Goal: Task Accomplishment & Management: Complete application form

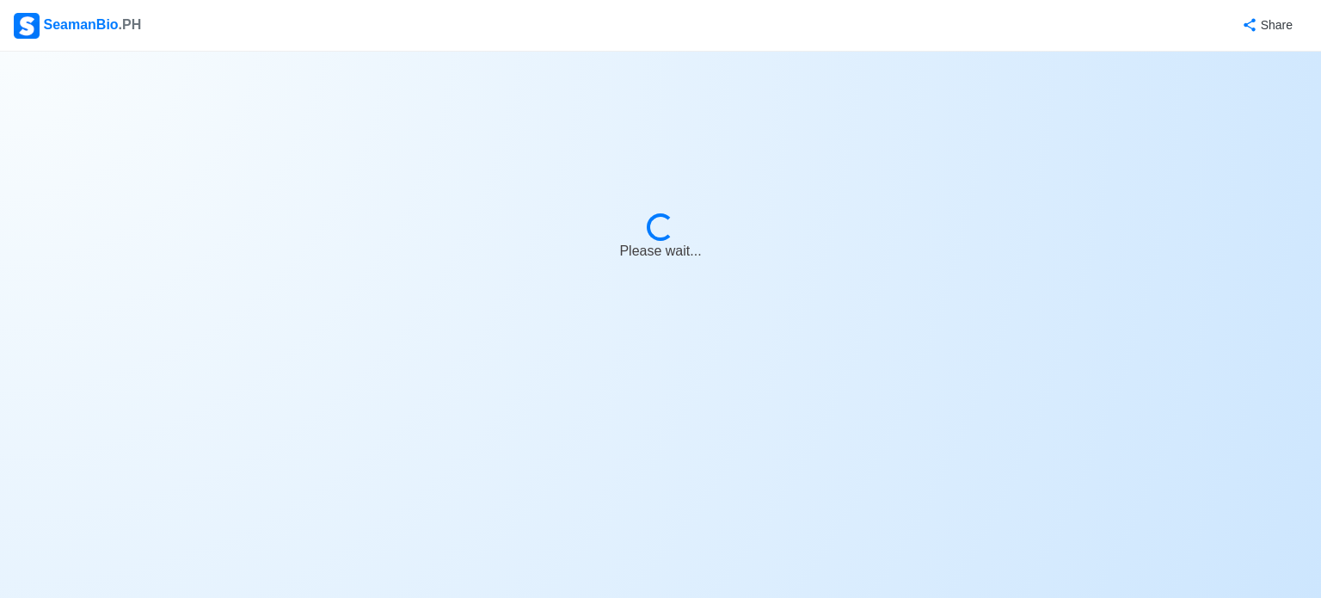
select select "Ordinary [PERSON_NAME]"
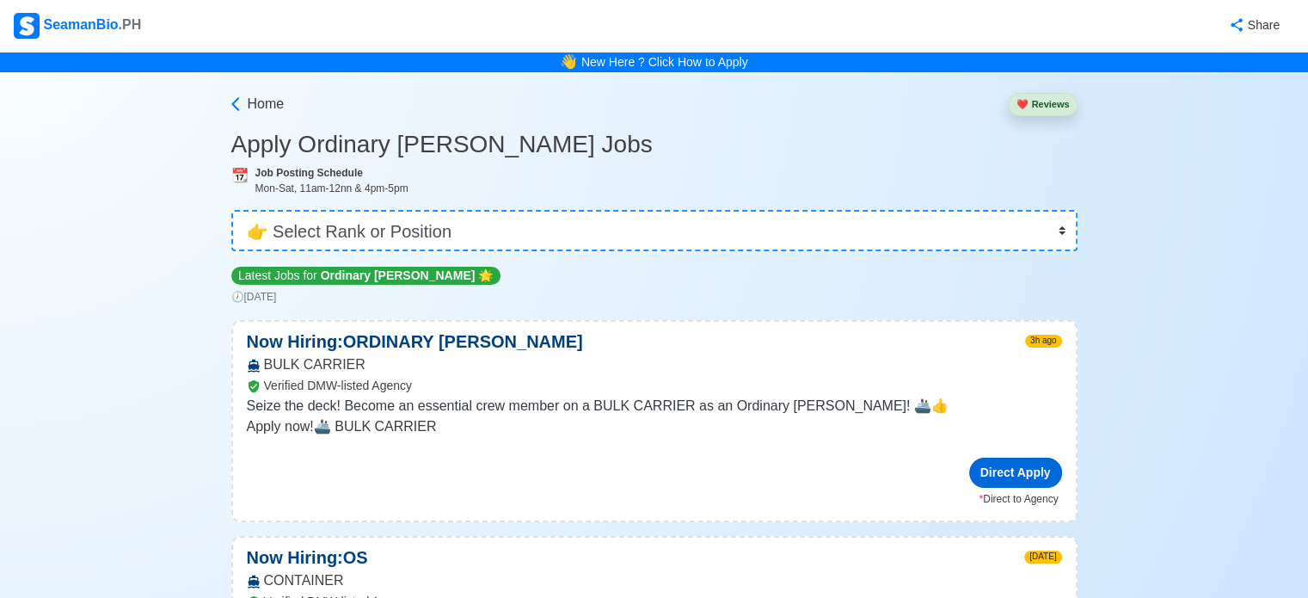
click at [1039, 460] on div "Direct Apply" at bounding box center [1015, 472] width 93 height 30
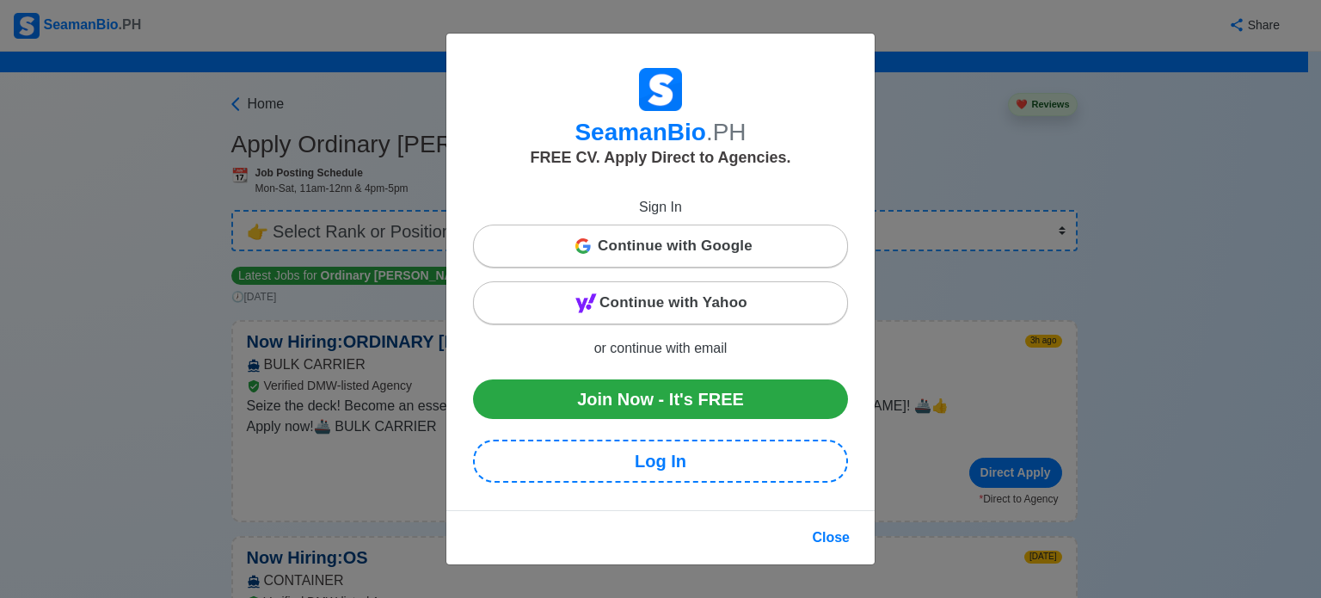
click at [753, 248] on div "Continue with Google" at bounding box center [660, 246] width 373 height 34
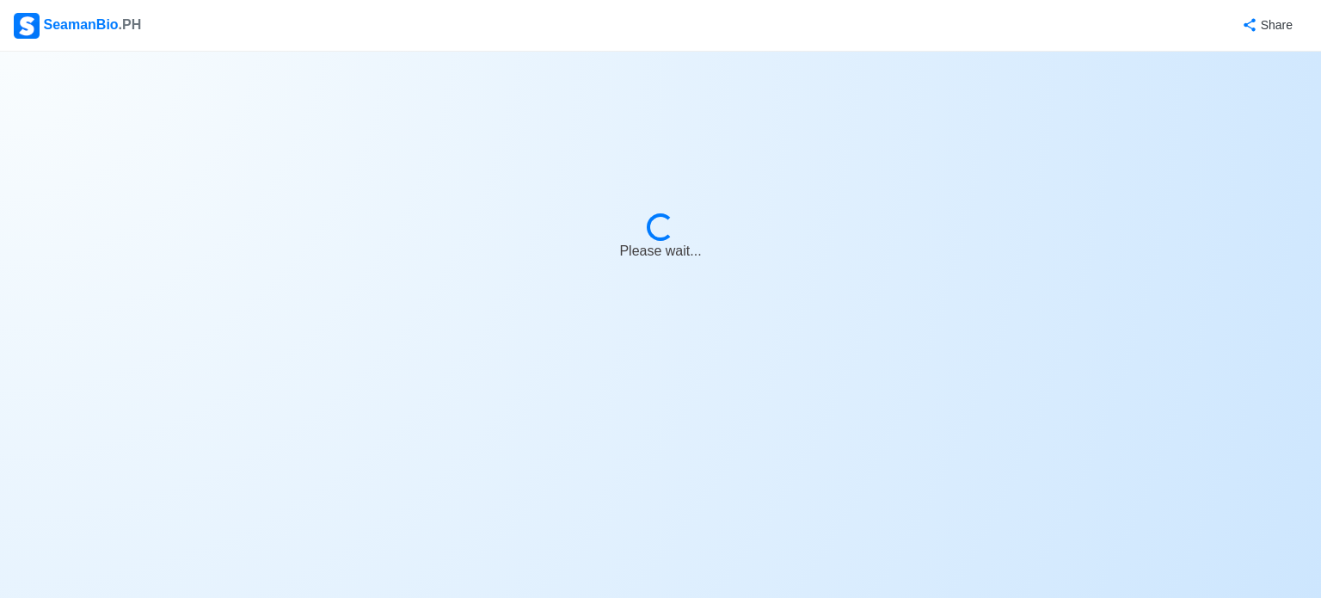
select select "Ordinary [PERSON_NAME]"
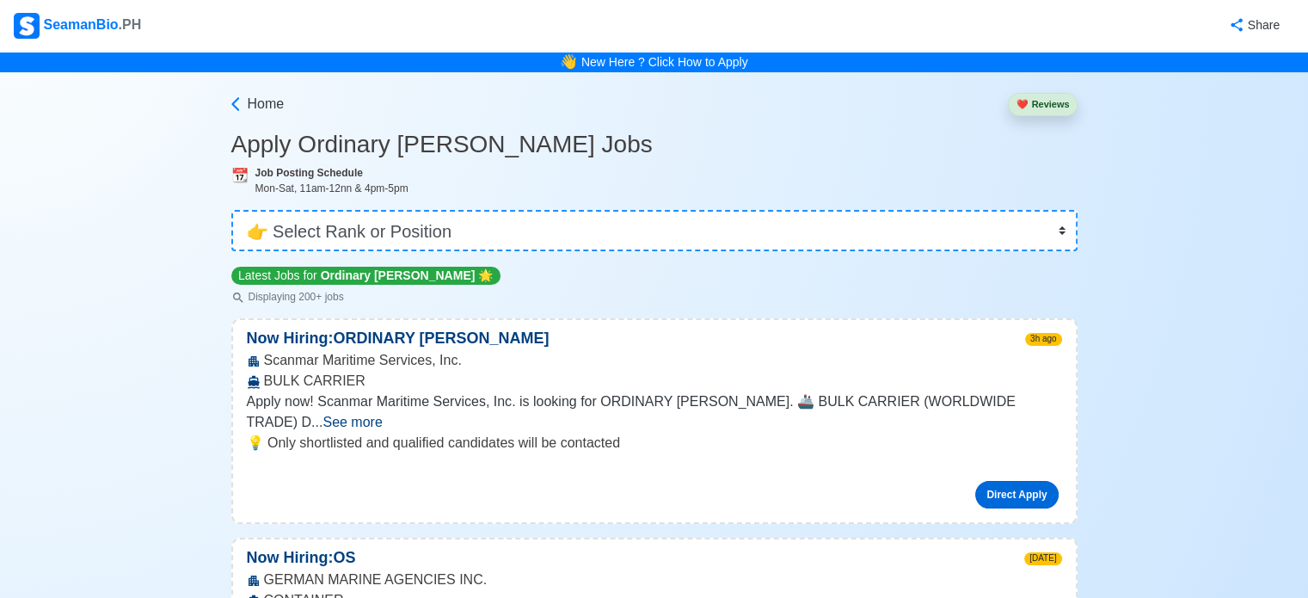
click at [1004, 481] on link "Direct Apply" at bounding box center [1016, 495] width 83 height 28
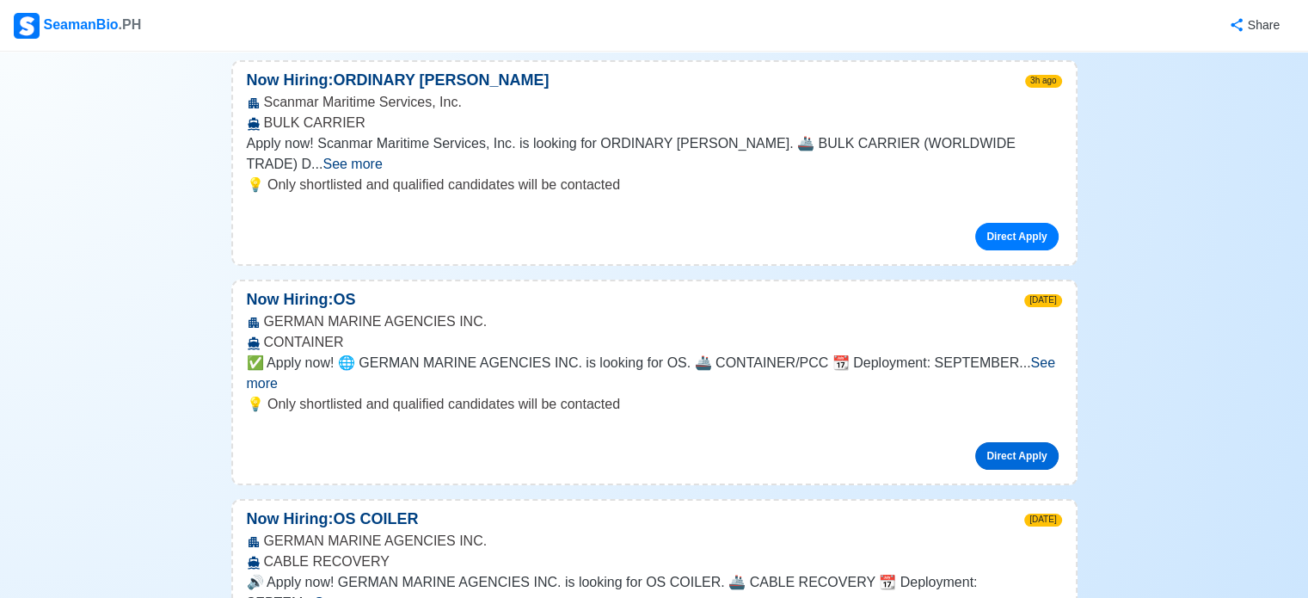
click at [1024, 442] on link "Direct Apply" at bounding box center [1016, 456] width 83 height 28
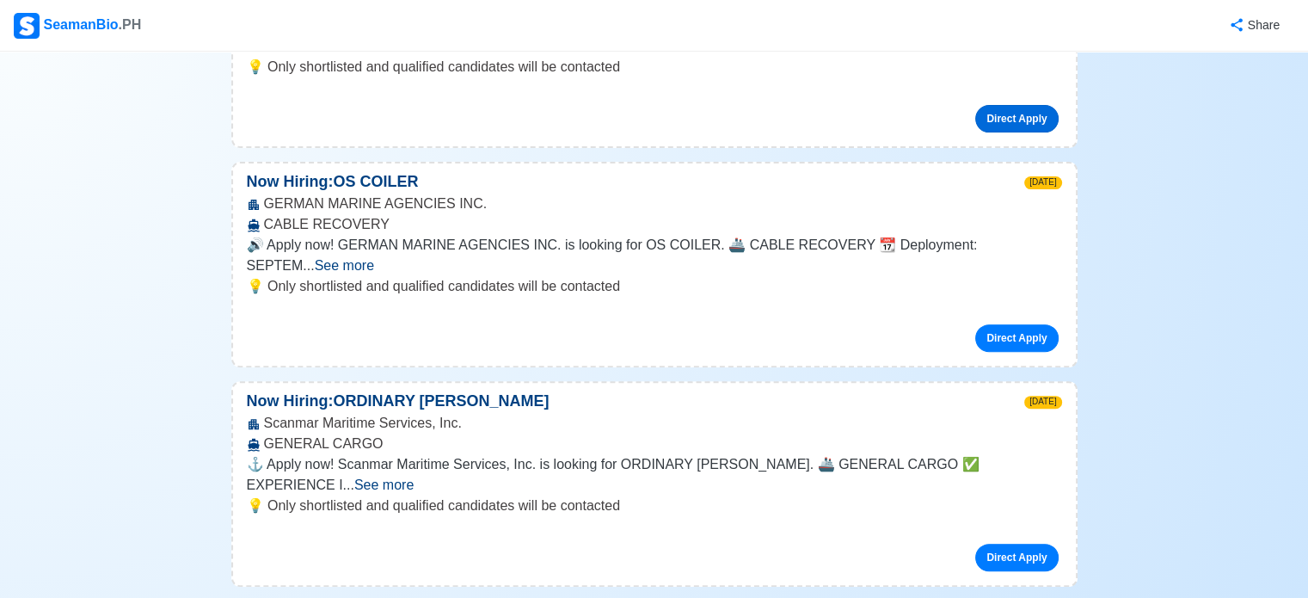
scroll to position [602, 0]
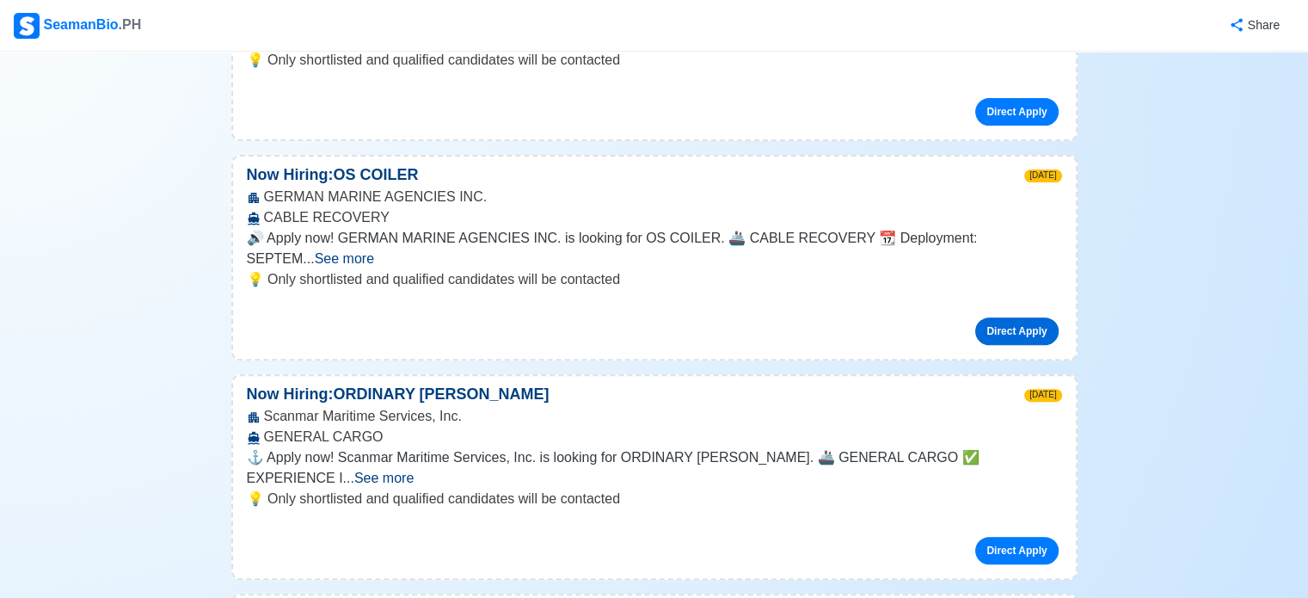
click at [1006, 317] on link "Direct Apply" at bounding box center [1016, 331] width 83 height 28
click at [1021, 537] on link "Direct Apply" at bounding box center [1016, 551] width 83 height 28
click at [427, 450] on span "⚓ Apply now! Scanmar Maritime Services, Inc. is looking for ORDINARY [PERSON_NA…" at bounding box center [613, 467] width 733 height 35
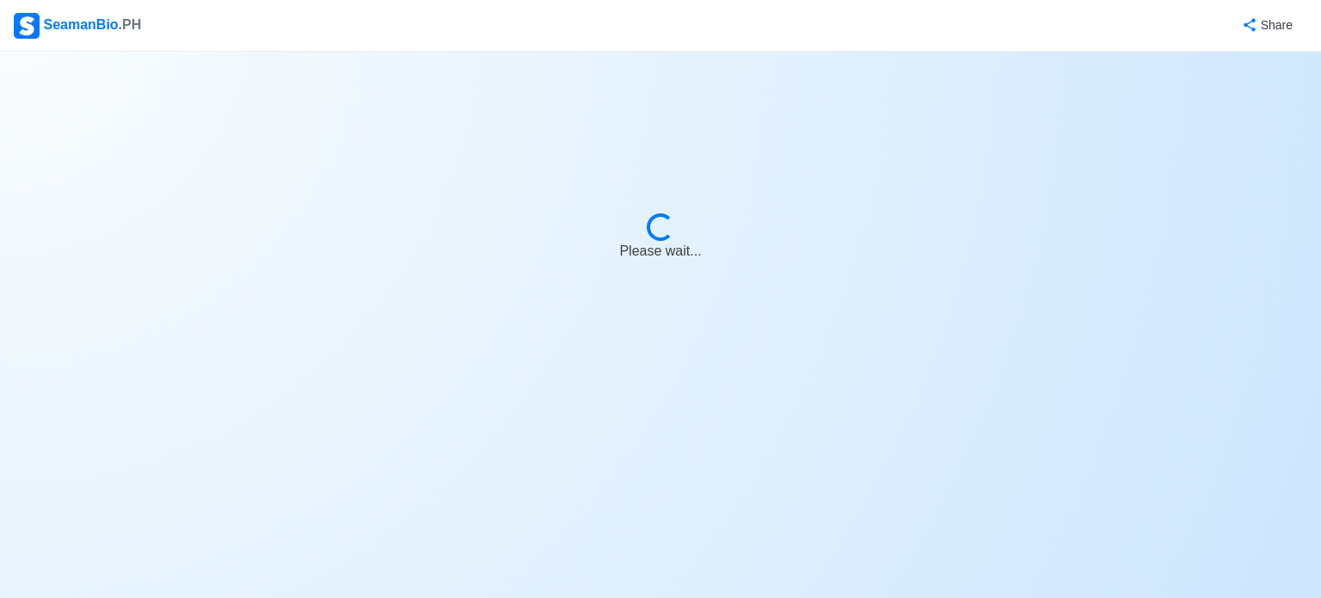
select select "Ordinary [PERSON_NAME]"
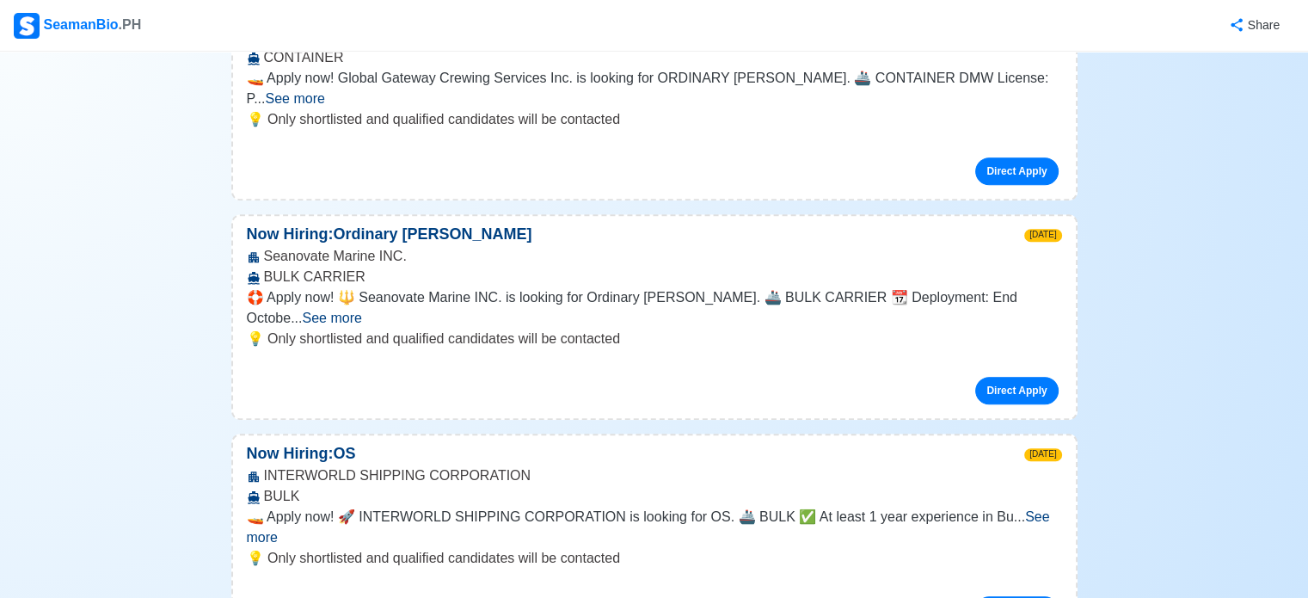
scroll to position [1462, 0]
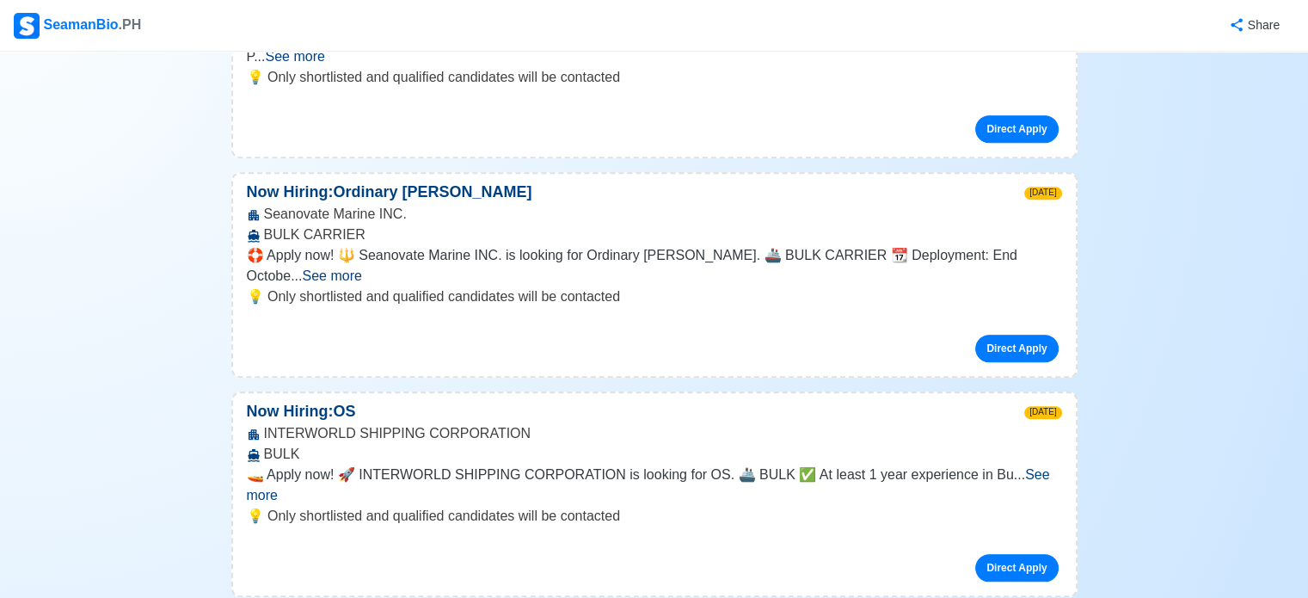
click at [1012, 467] on span "See more" at bounding box center [648, 484] width 803 height 35
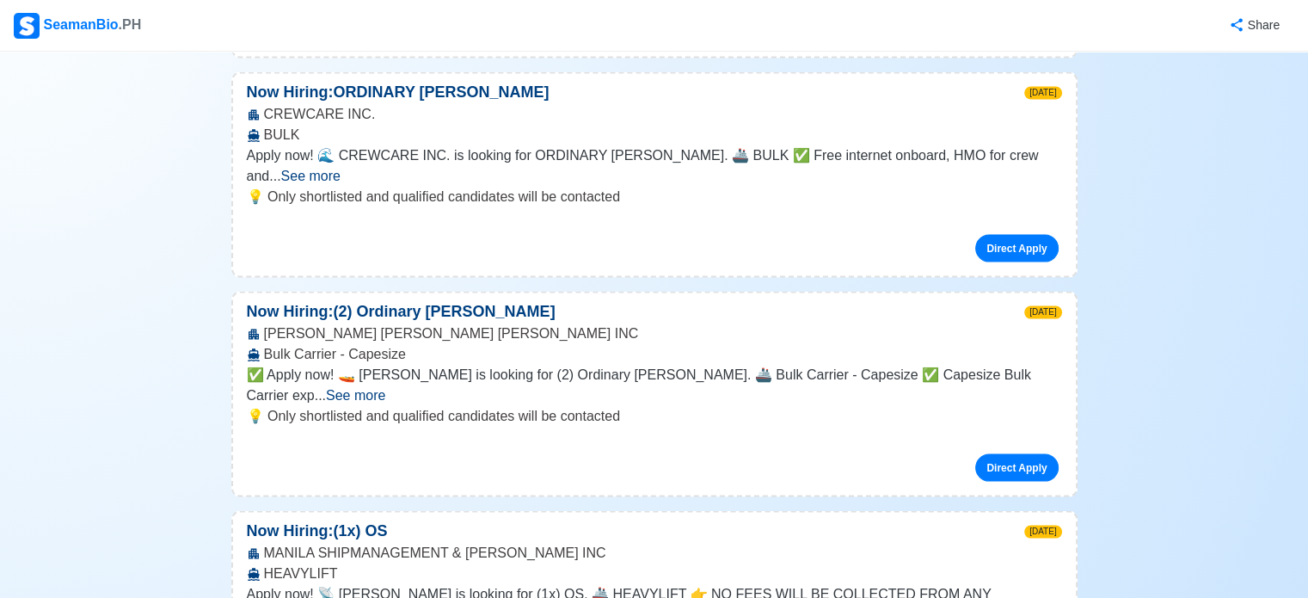
scroll to position [3525, 0]
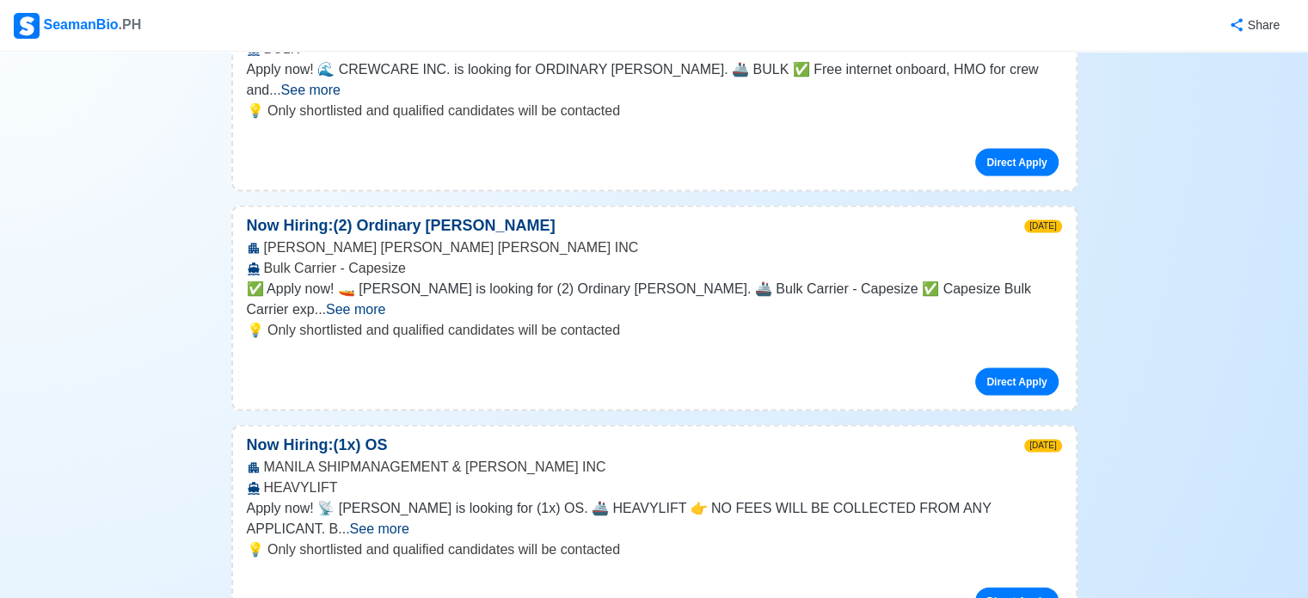
click at [409, 521] on span "See more" at bounding box center [379, 528] width 59 height 15
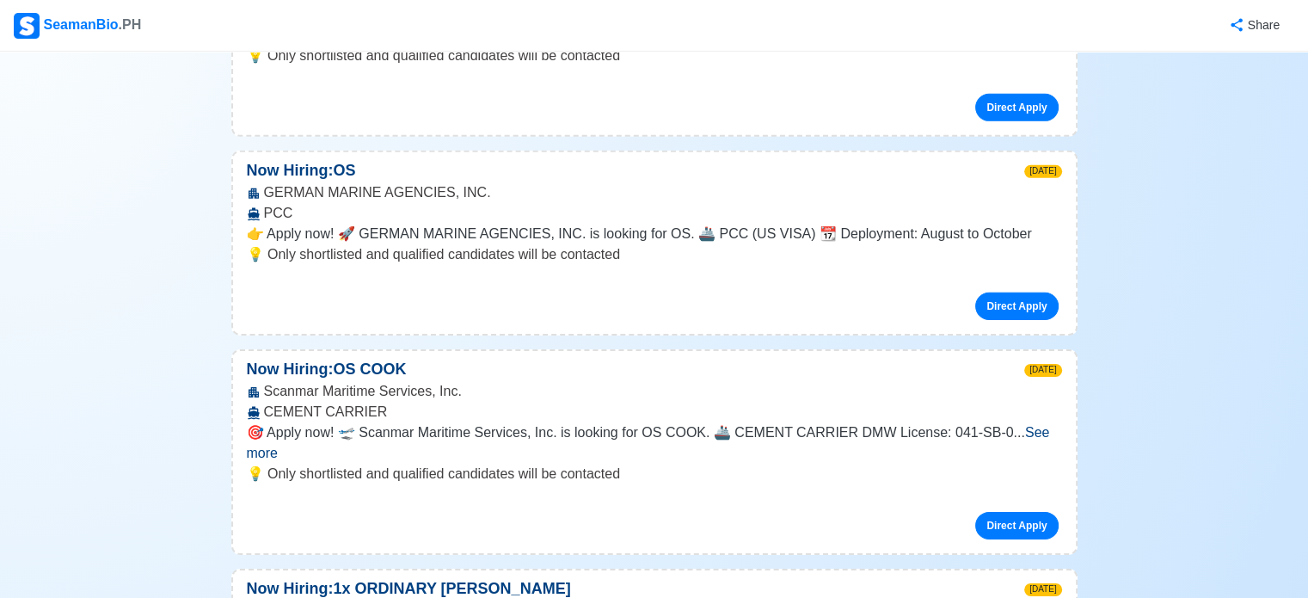
scroll to position [5503, 0]
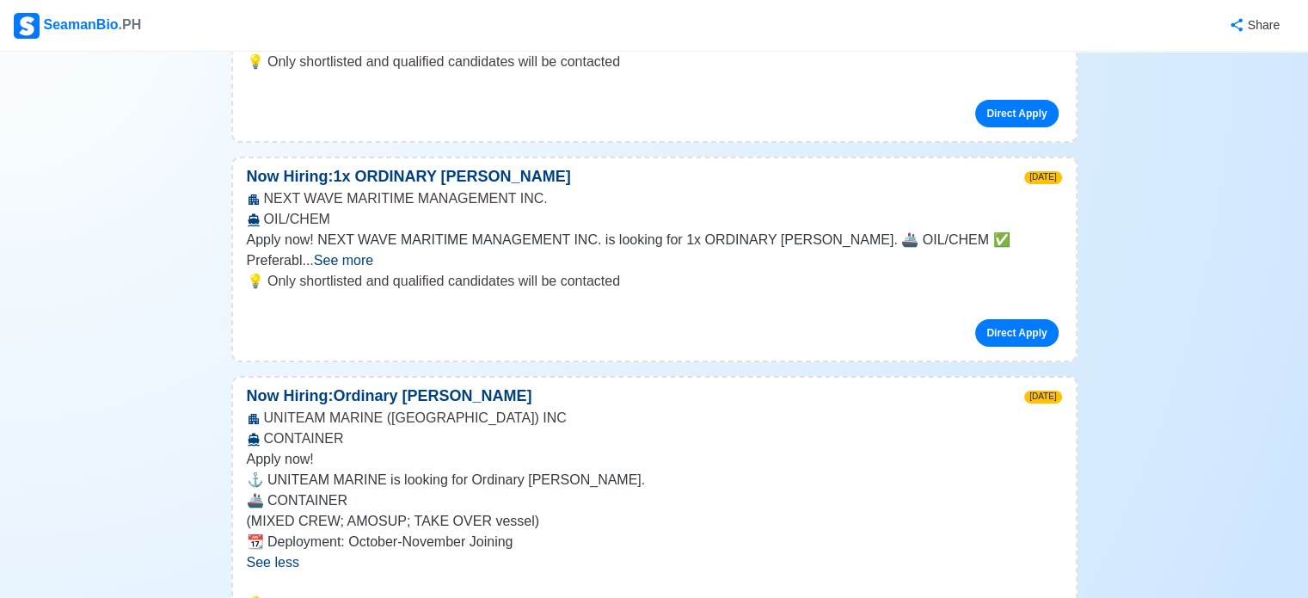
scroll to position [5847, 0]
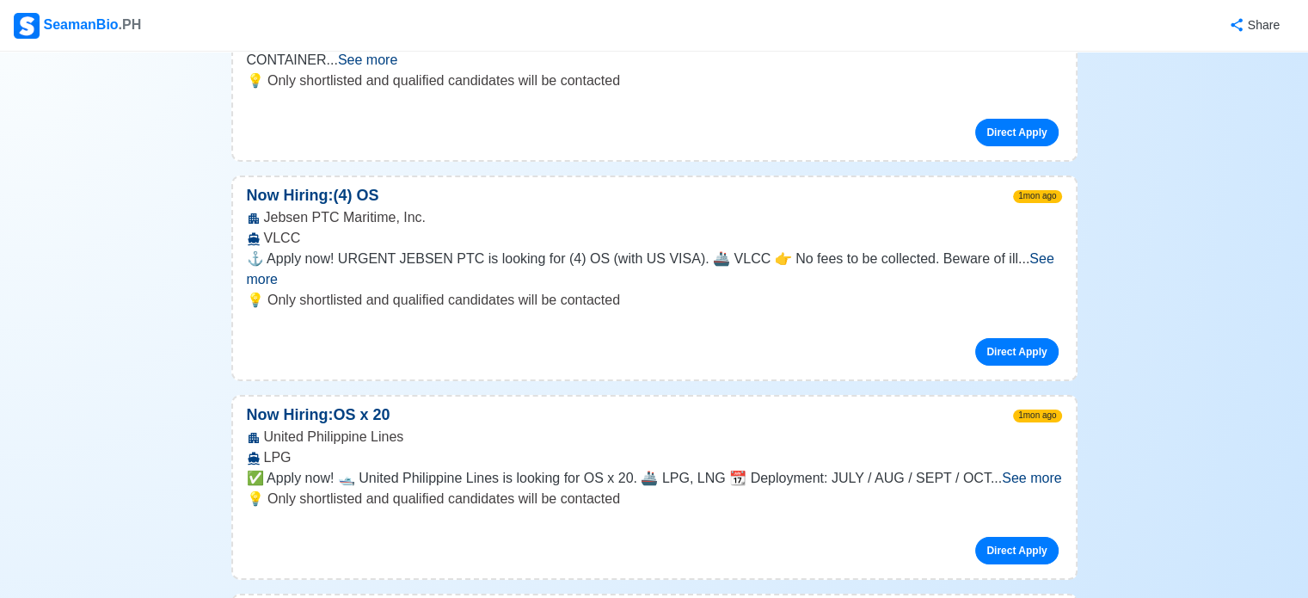
scroll to position [12295, 0]
